Goal: Transaction & Acquisition: Purchase product/service

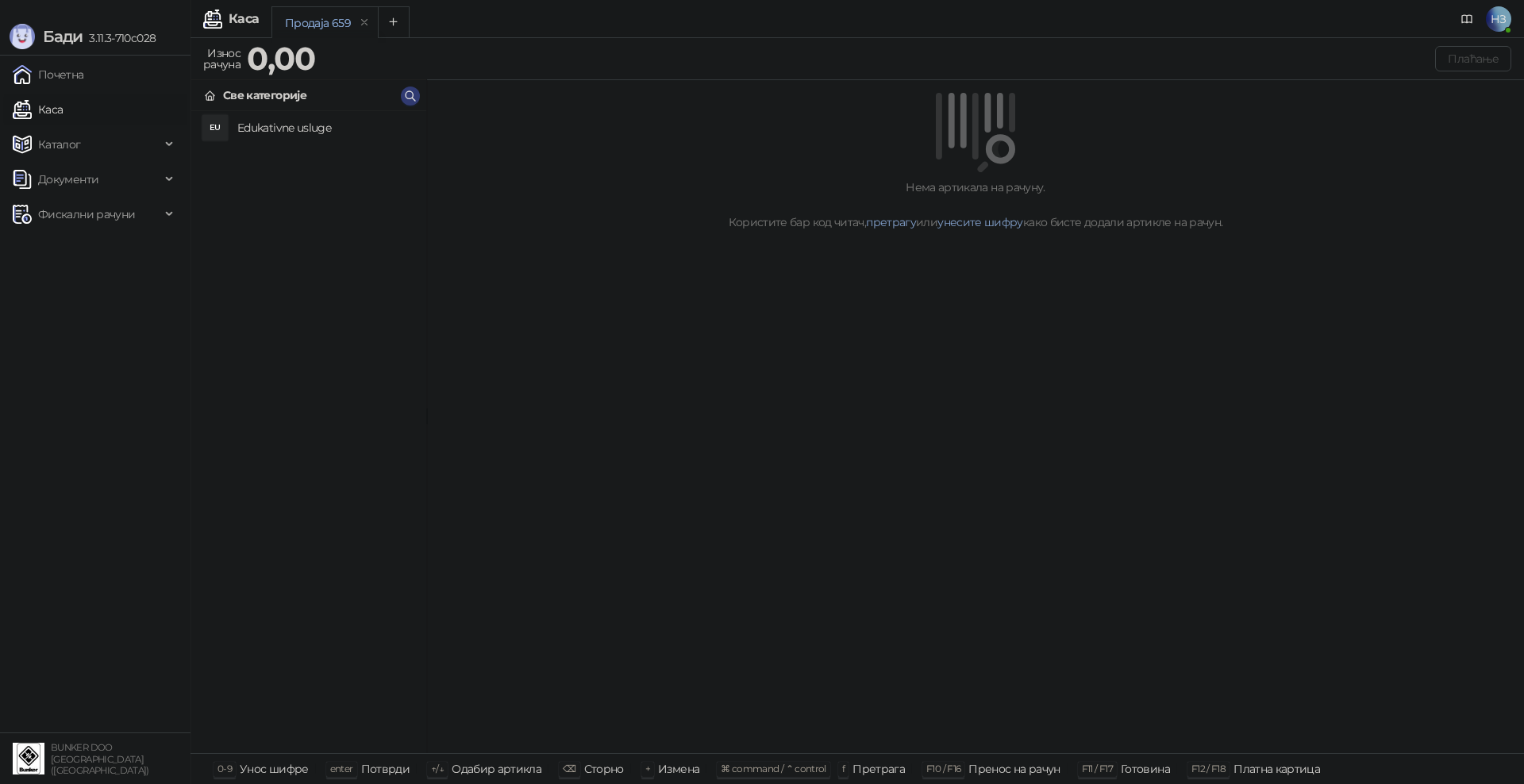
click at [249, 122] on h4 "Edukativne usluge" at bounding box center [325, 128] width 176 height 25
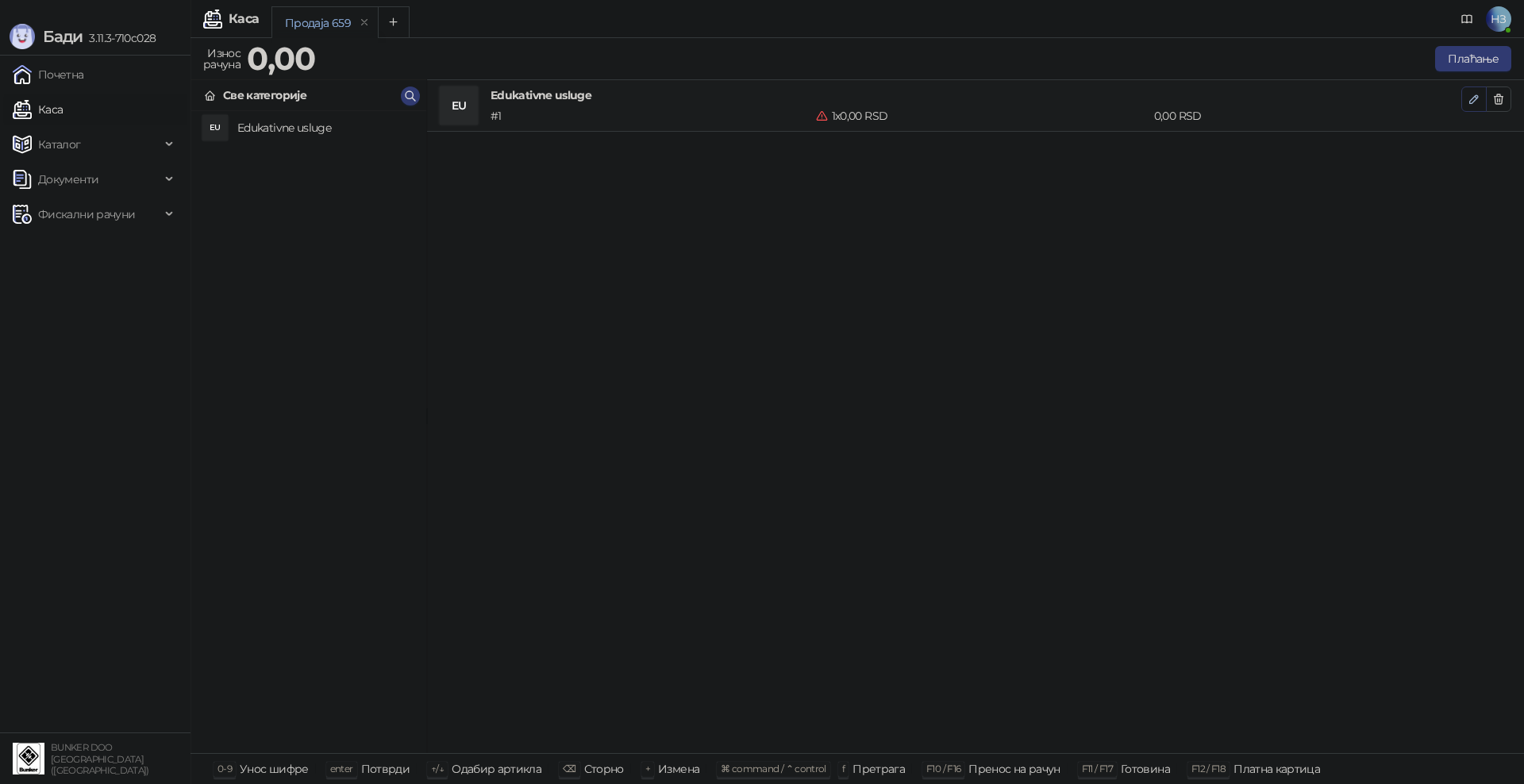
click at [1476, 99] on icon "button" at bounding box center [1473, 99] width 8 height 8
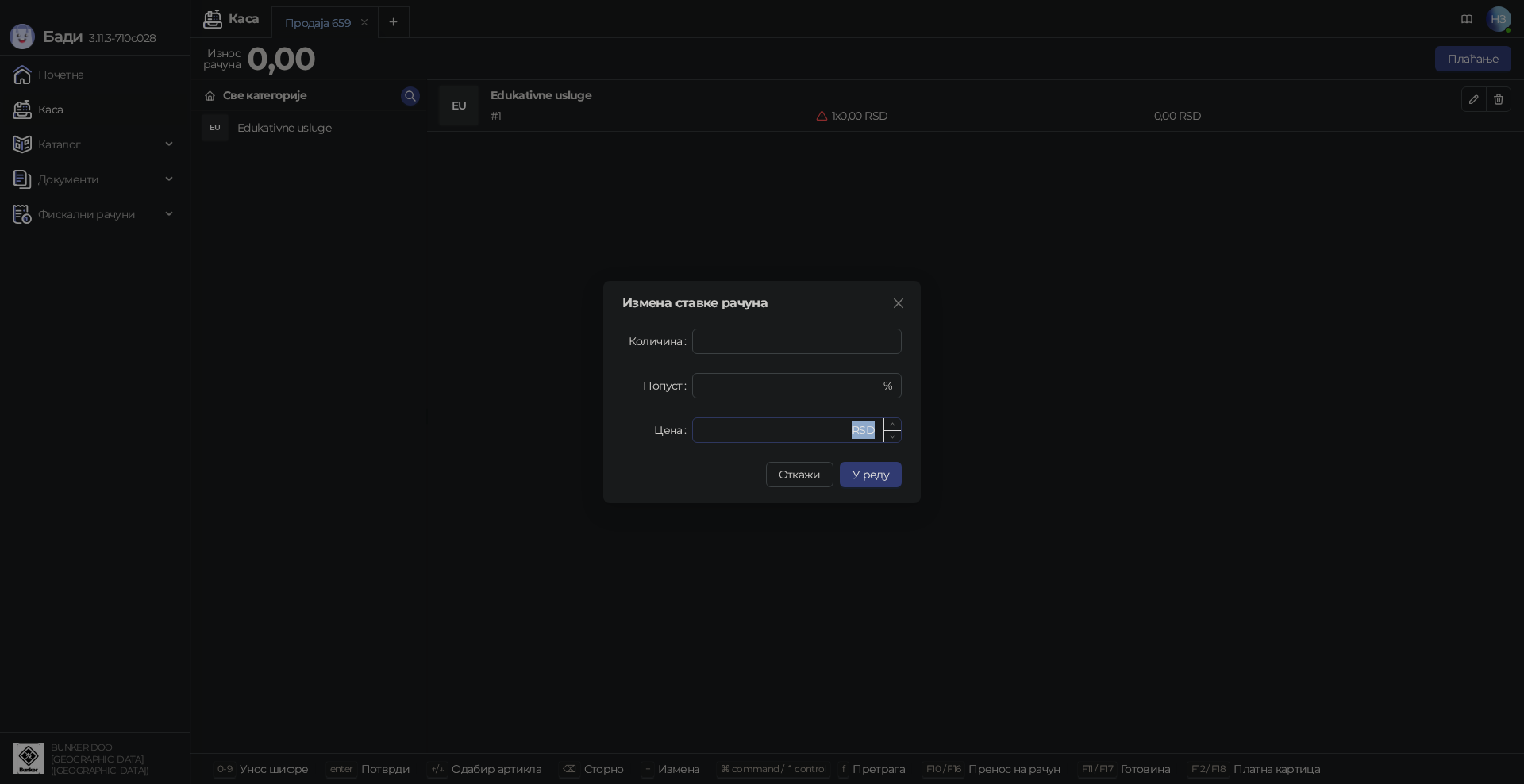
drag, startPoint x: 748, startPoint y: 445, endPoint x: 731, endPoint y: 435, distance: 19.7
click at [731, 436] on div "Измена ставке рачуна Количина * Попуст * % Цена * RSD Откажи У реду" at bounding box center [762, 392] width 318 height 222
drag, startPoint x: 727, startPoint y: 434, endPoint x: 677, endPoint y: 430, distance: 50.2
click at [677, 430] on div "Цена * RSD" at bounding box center [762, 430] width 279 height 25
type input "****"
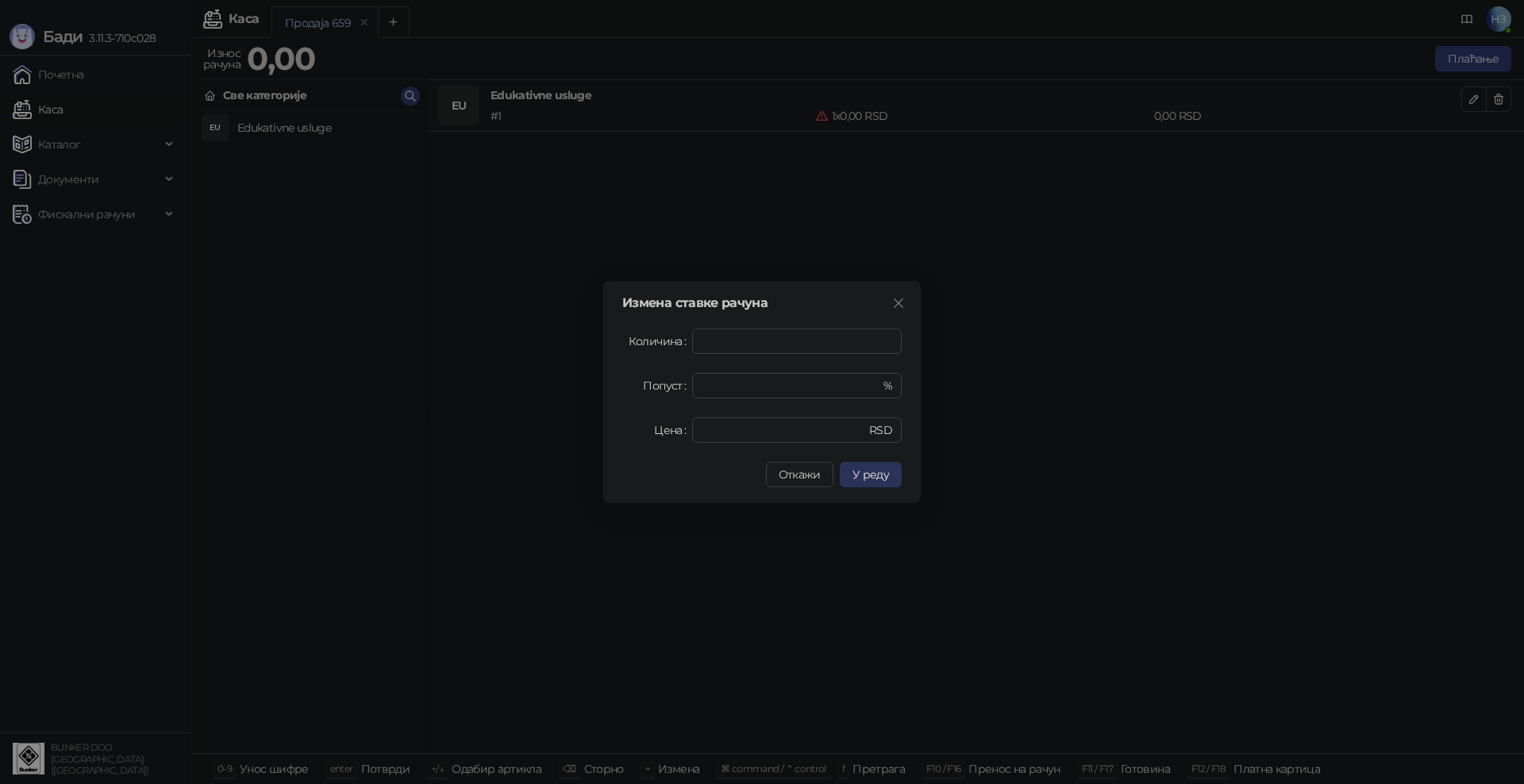
click at [858, 476] on span "У реду" at bounding box center [871, 474] width 37 height 14
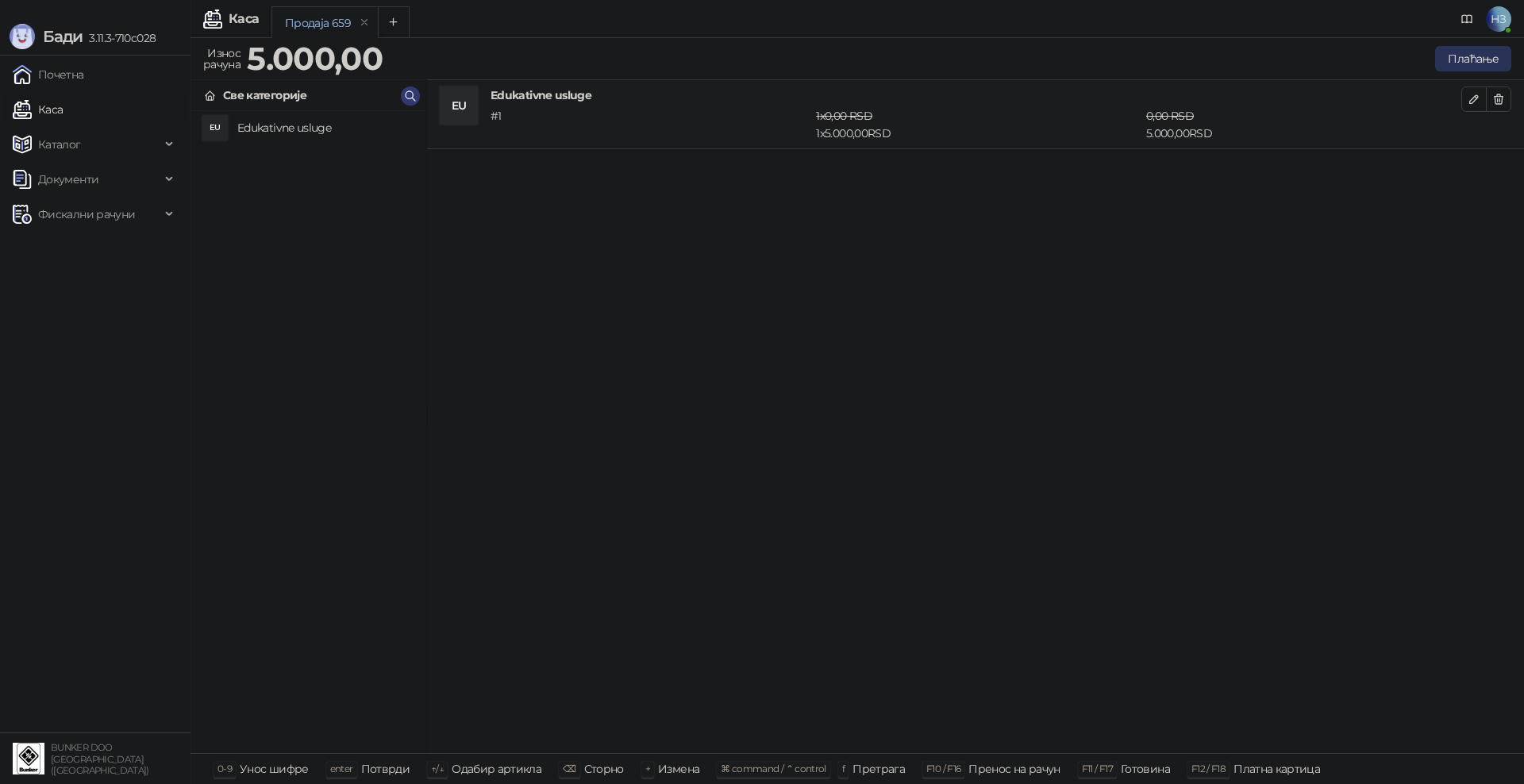
click at [1467, 59] on button "Плаћање" at bounding box center [1473, 59] width 76 height 25
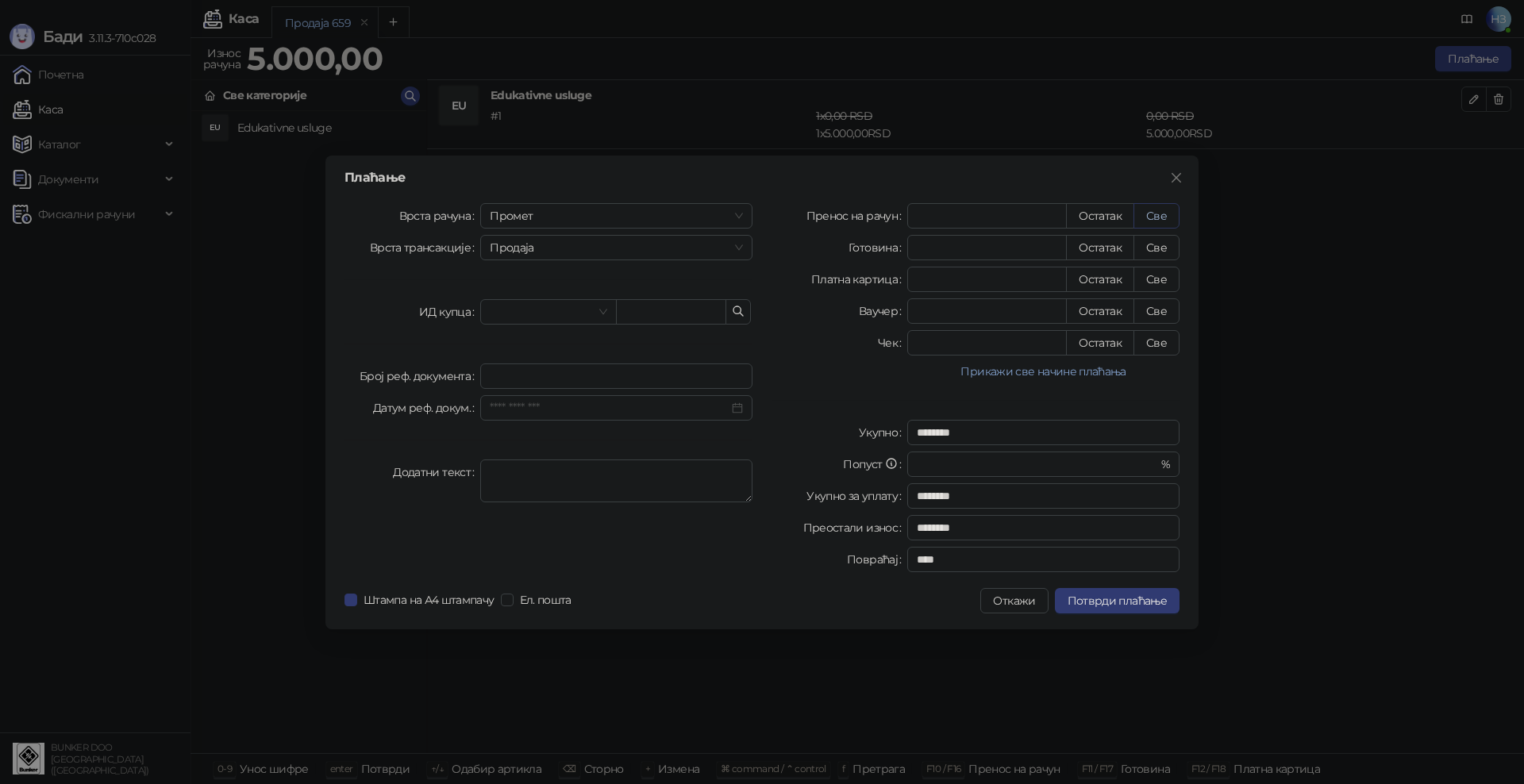
click at [1153, 217] on button "Све" at bounding box center [1156, 216] width 46 height 25
type input "****"
click at [1145, 602] on span "Потврди плаћање" at bounding box center [1117, 600] width 99 height 14
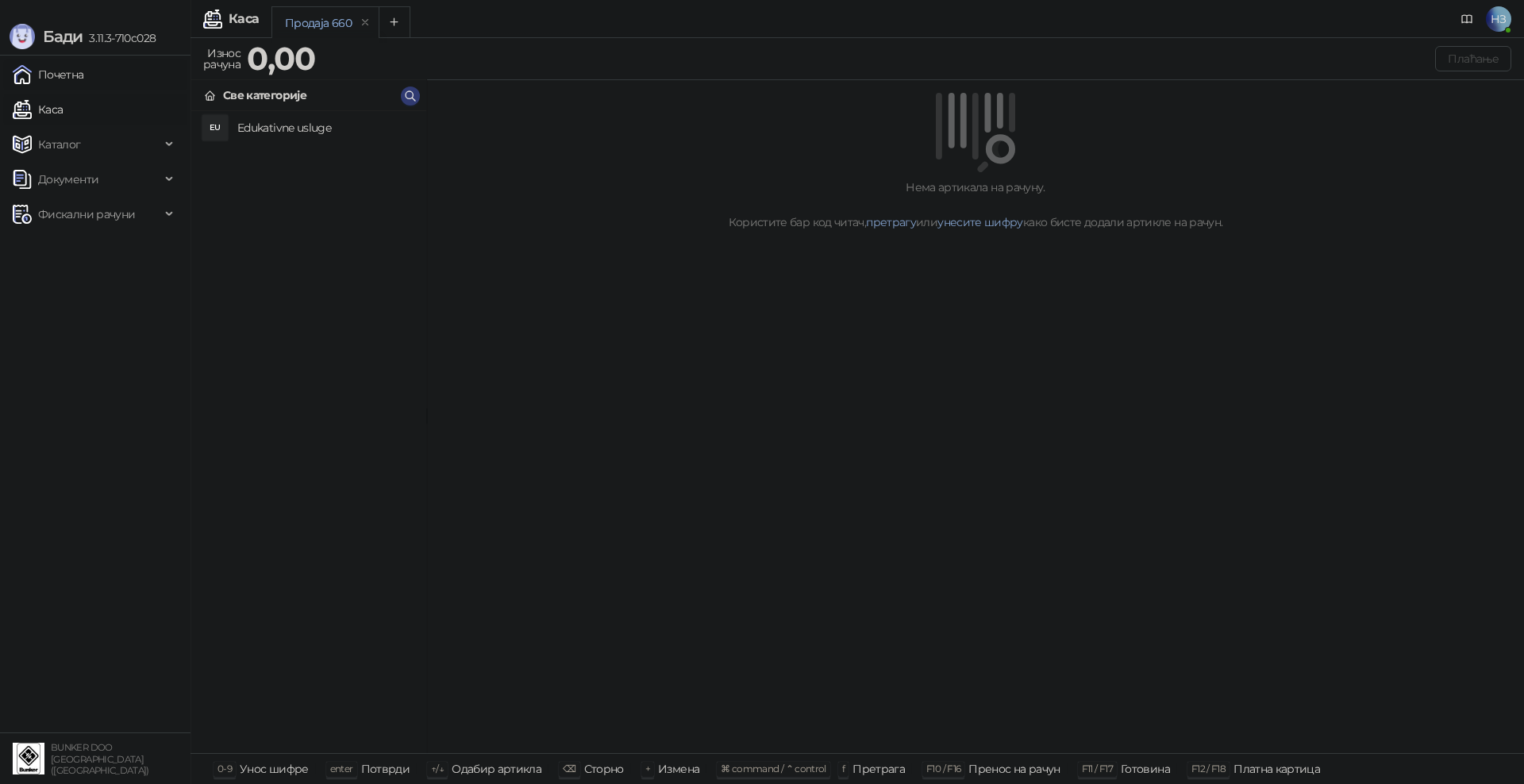
click at [83, 71] on link "Почетна" at bounding box center [48, 74] width 71 height 32
